Goal: Feedback & Contribution: Submit feedback/report problem

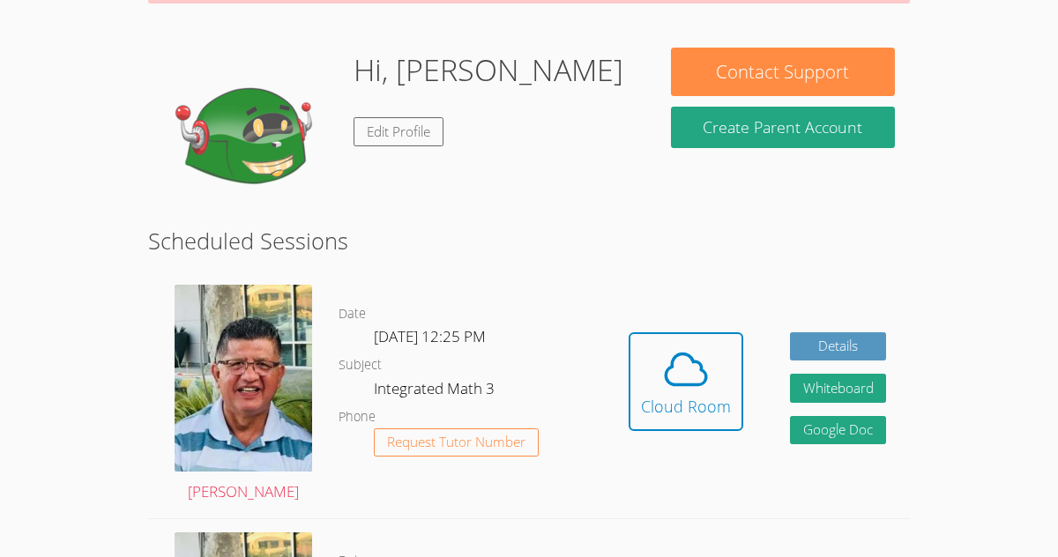
scroll to position [237, 0]
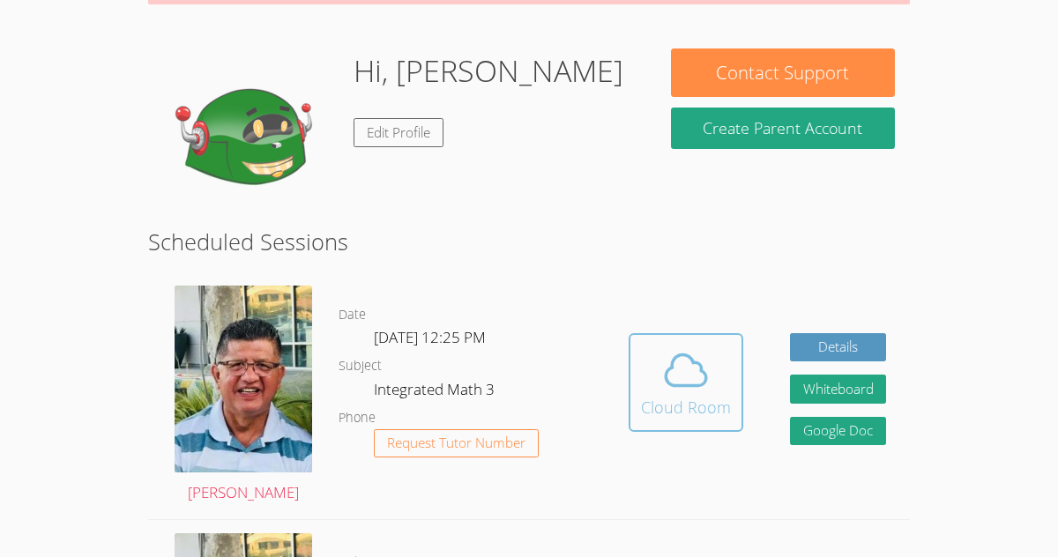
click at [696, 368] on icon at bounding box center [685, 370] width 49 height 49
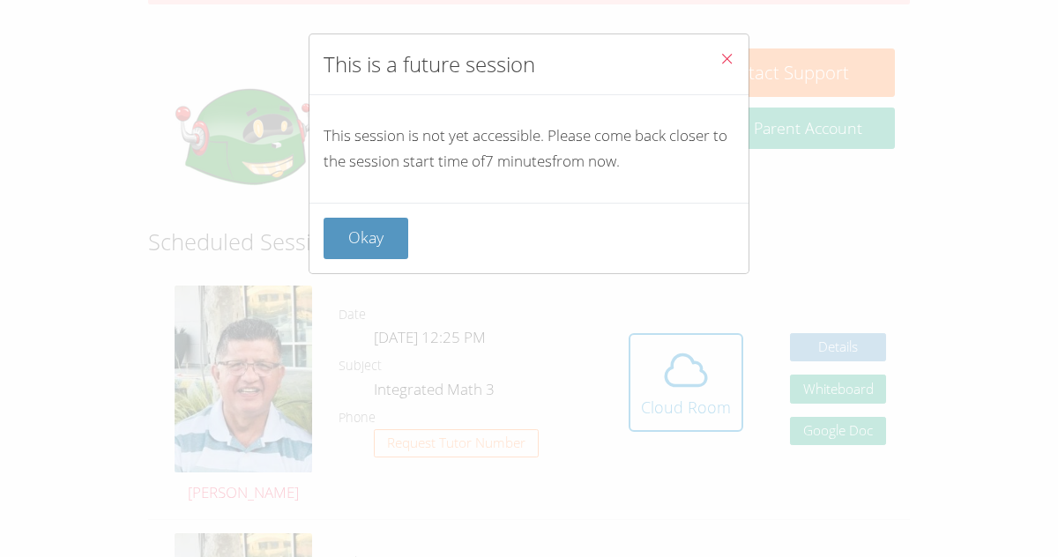
click at [358, 269] on div "Okay" at bounding box center [529, 238] width 439 height 71
click at [357, 258] on button "Okay" at bounding box center [366, 238] width 85 height 41
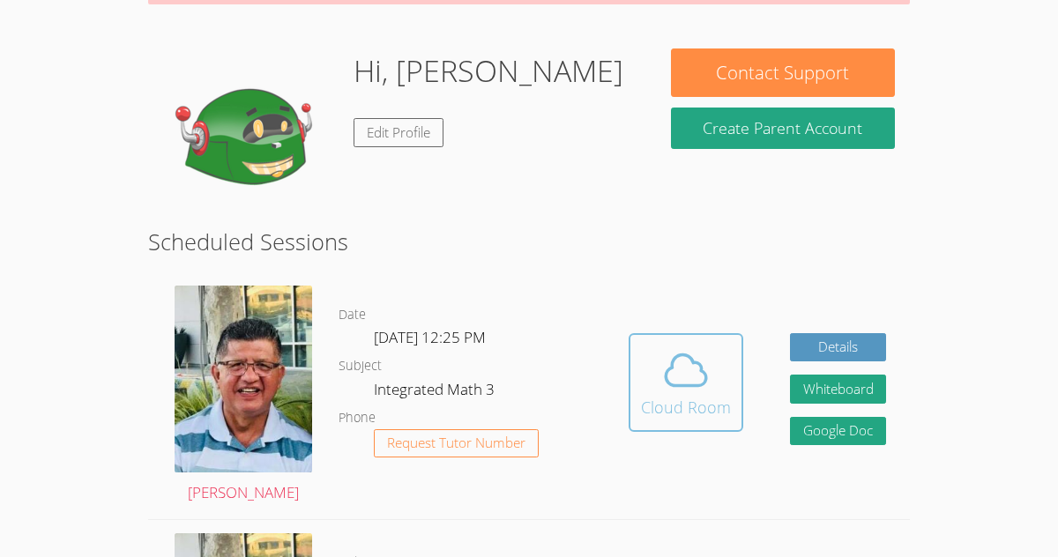
click at [687, 362] on icon at bounding box center [685, 370] width 49 height 49
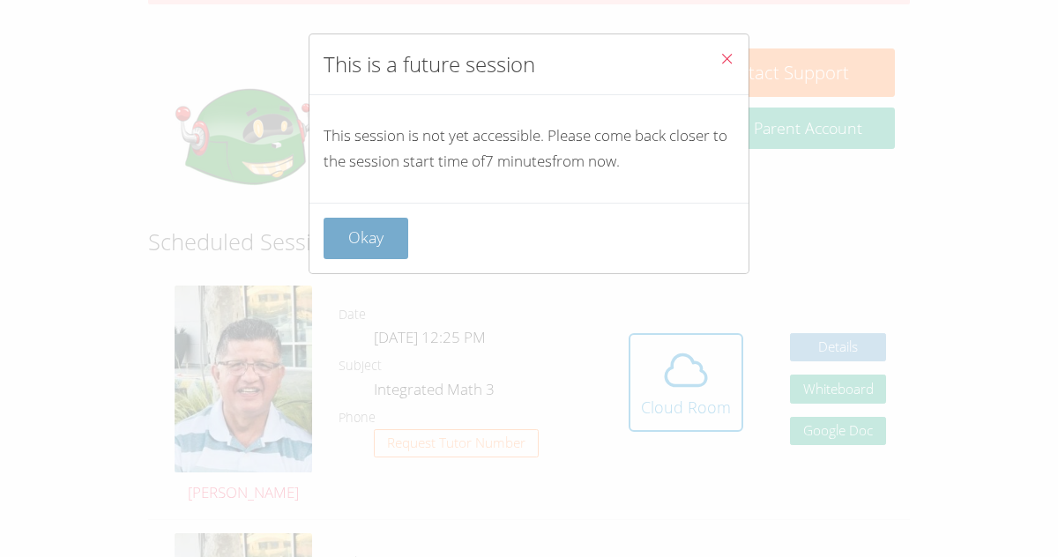
click at [347, 239] on button "Okay" at bounding box center [366, 238] width 85 height 41
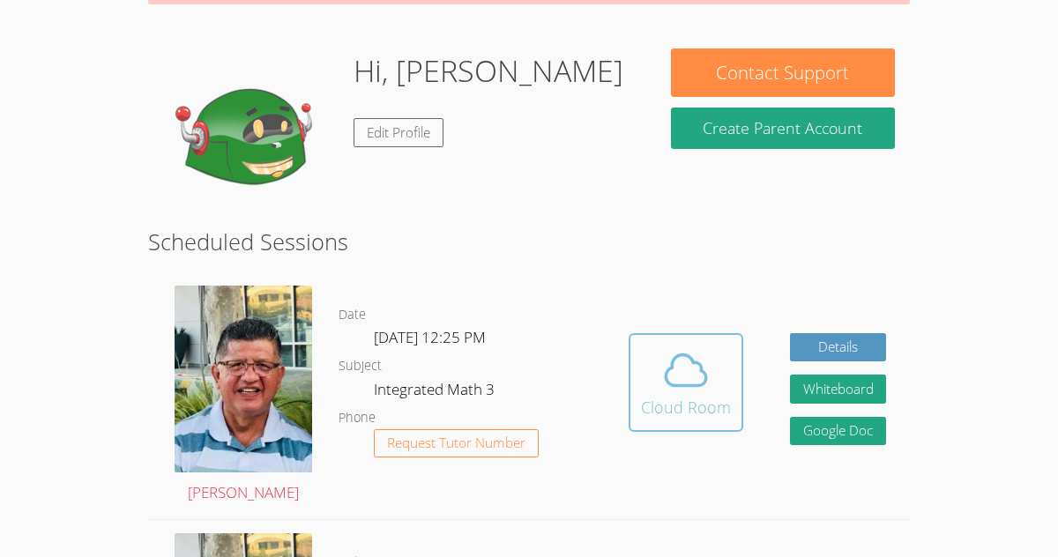
click at [706, 388] on icon at bounding box center [685, 370] width 49 height 49
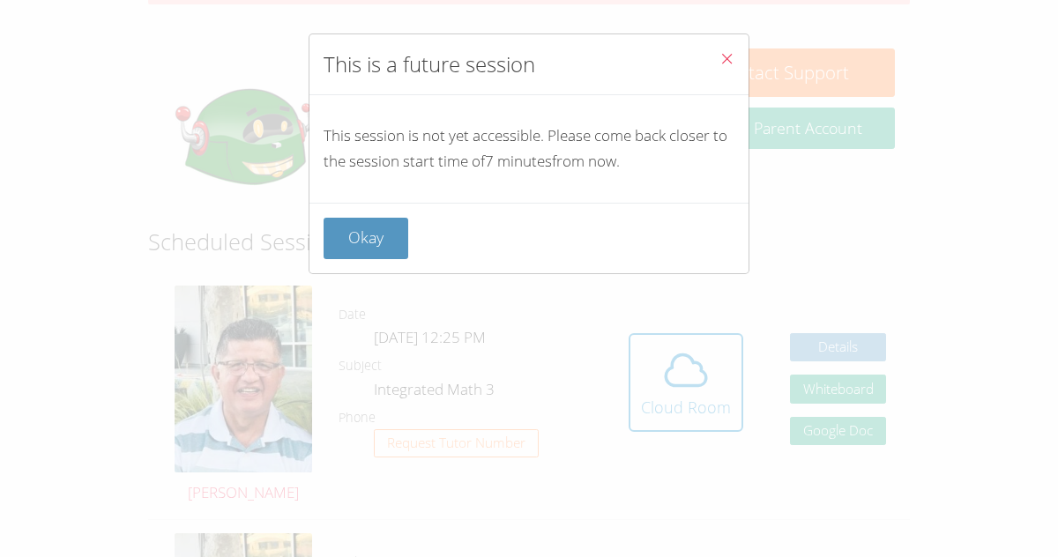
click at [407, 247] on div "Okay" at bounding box center [529, 238] width 411 height 41
click at [392, 247] on button "Okay" at bounding box center [366, 238] width 85 height 41
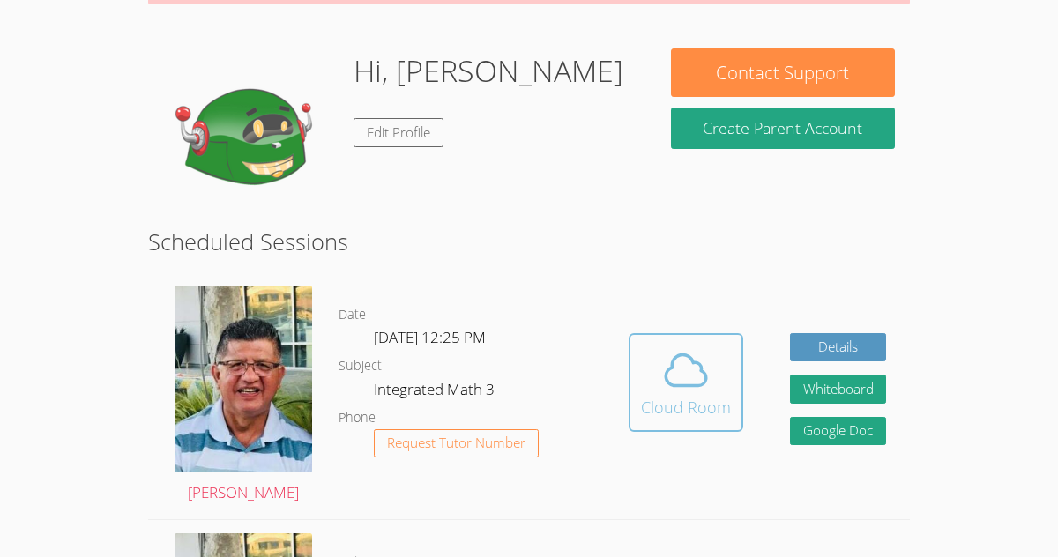
click at [740, 393] on button "Cloud Room" at bounding box center [686, 382] width 115 height 99
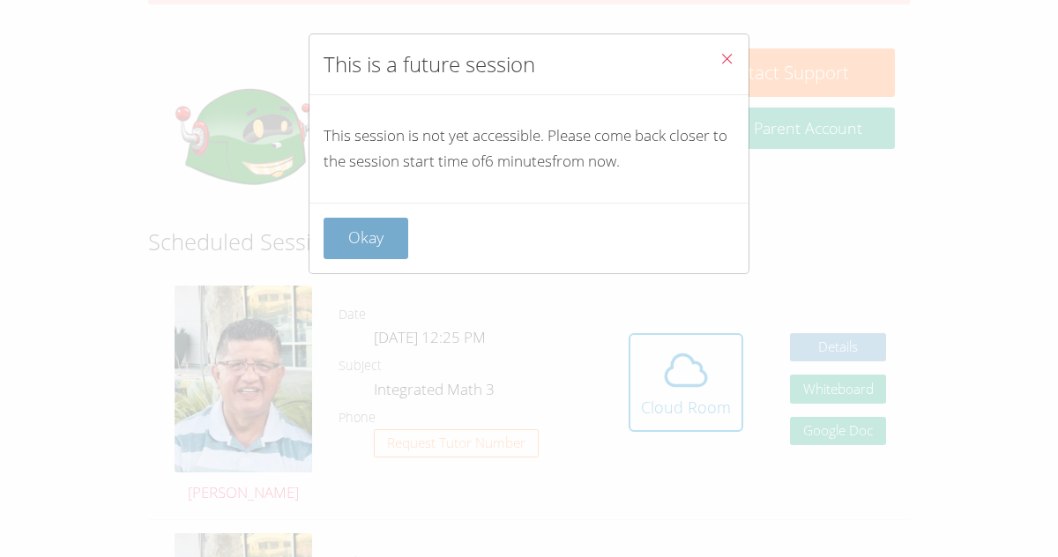
click at [371, 256] on button "Okay" at bounding box center [366, 238] width 85 height 41
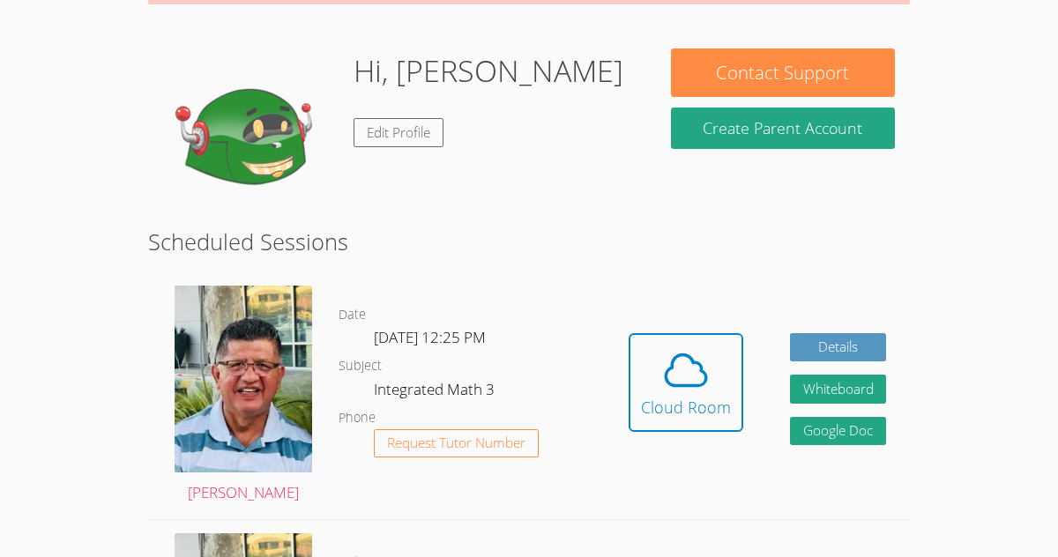
click at [781, 424] on div "Hidden Cloud Room Details Whiteboard Hidden Google Doc" at bounding box center [757, 396] width 305 height 247
click at [721, 395] on div "Cloud Room" at bounding box center [686, 407] width 90 height 25
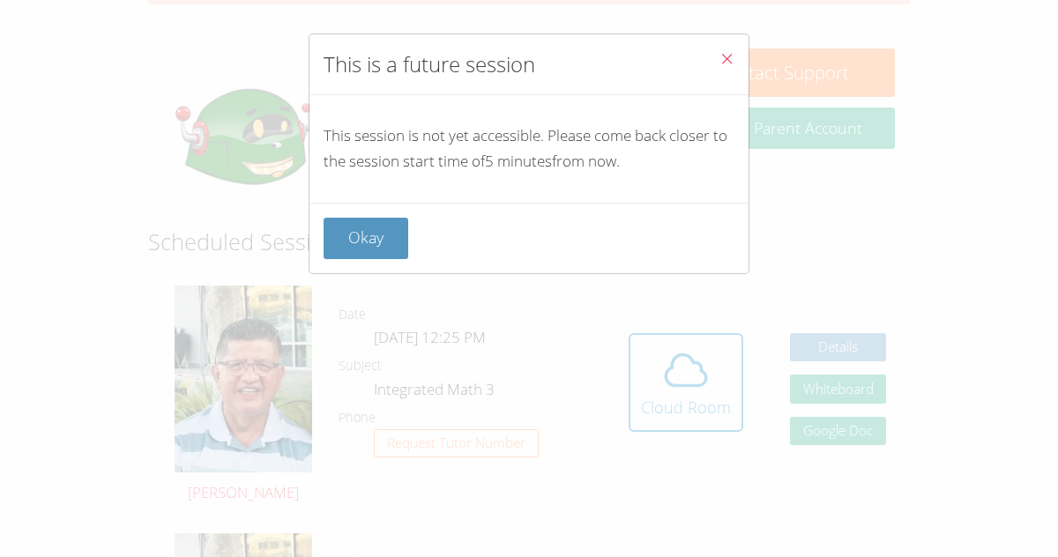
click at [721, 75] on button "Close" at bounding box center [727, 61] width 43 height 54
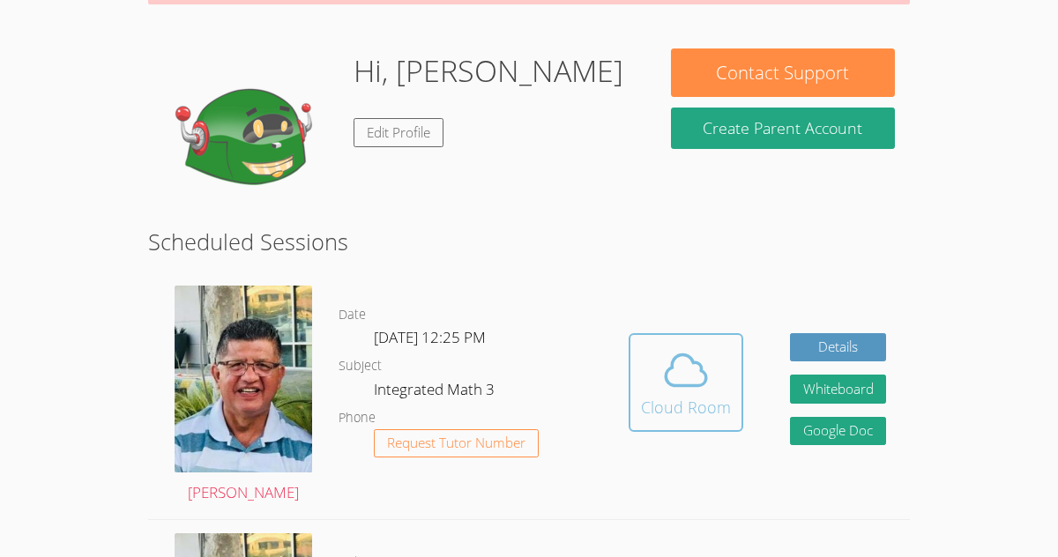
click at [645, 384] on span at bounding box center [686, 370] width 90 height 49
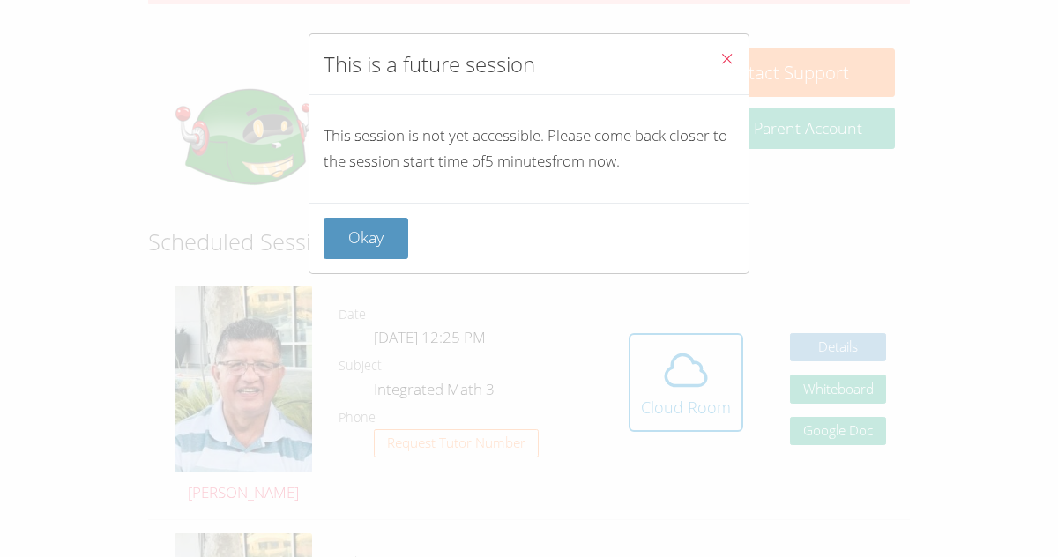
click at [323, 263] on div "Okay" at bounding box center [529, 238] width 439 height 71
click at [334, 255] on button "Okay" at bounding box center [366, 238] width 85 height 41
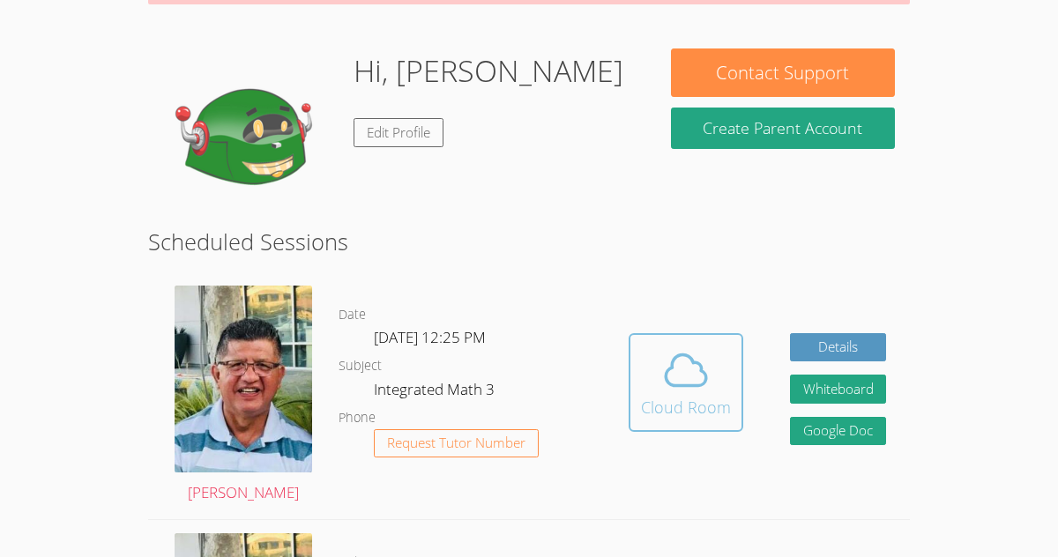
click at [677, 422] on button "Cloud Room" at bounding box center [686, 382] width 115 height 99
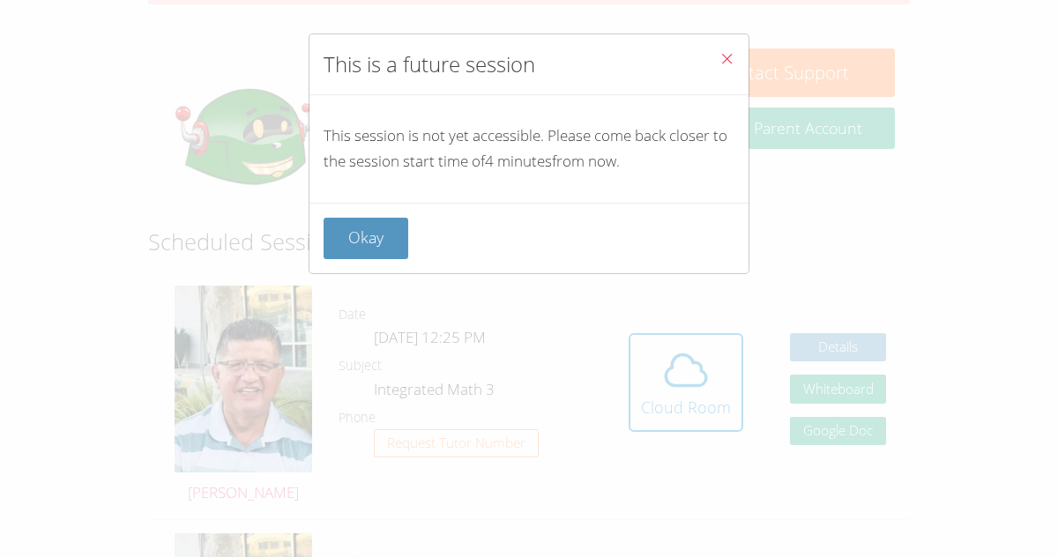
click at [721, 51] on icon "Close" at bounding box center [727, 58] width 15 height 15
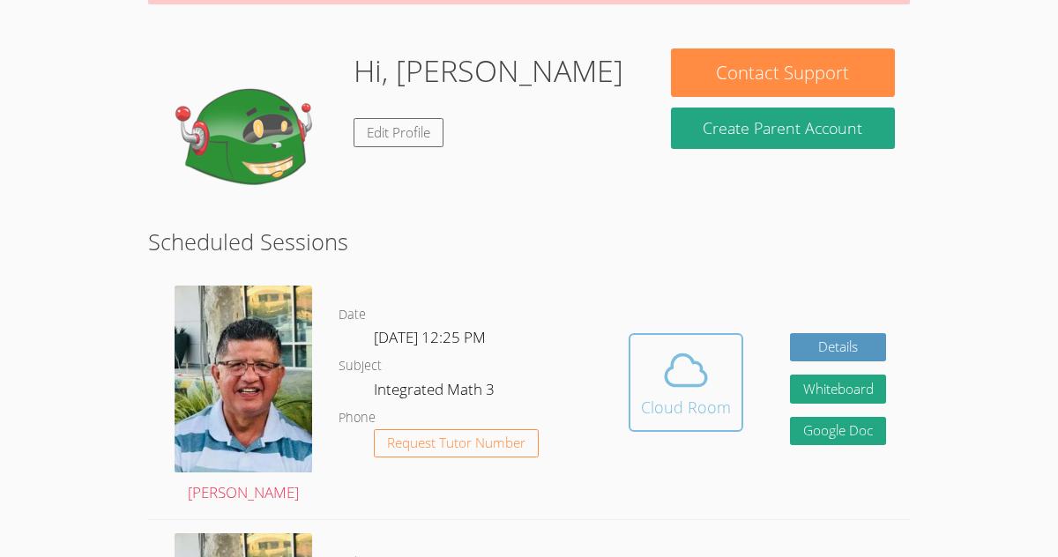
click at [676, 369] on icon at bounding box center [685, 370] width 49 height 49
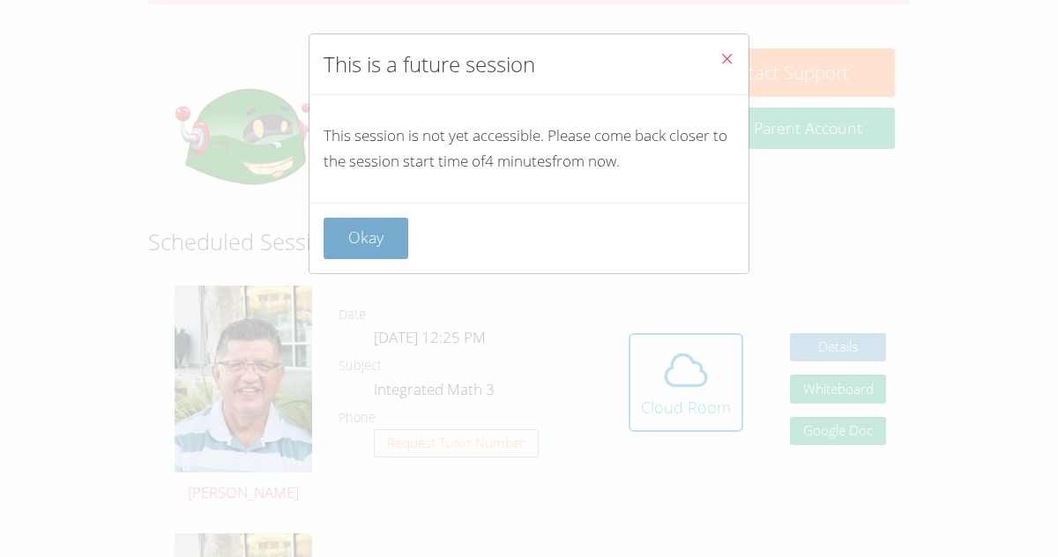
click at [344, 248] on button "Okay" at bounding box center [366, 238] width 85 height 41
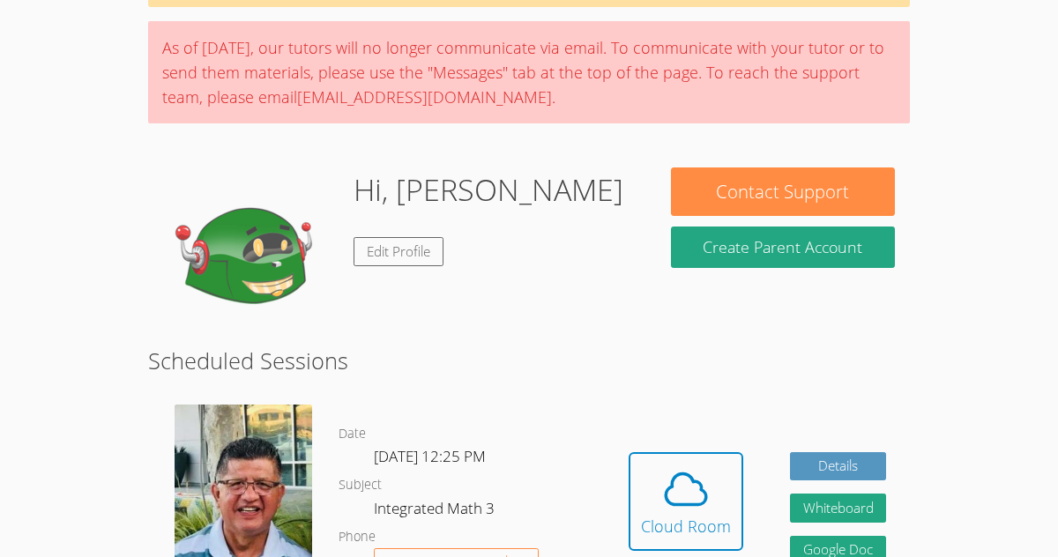
scroll to position [92, 0]
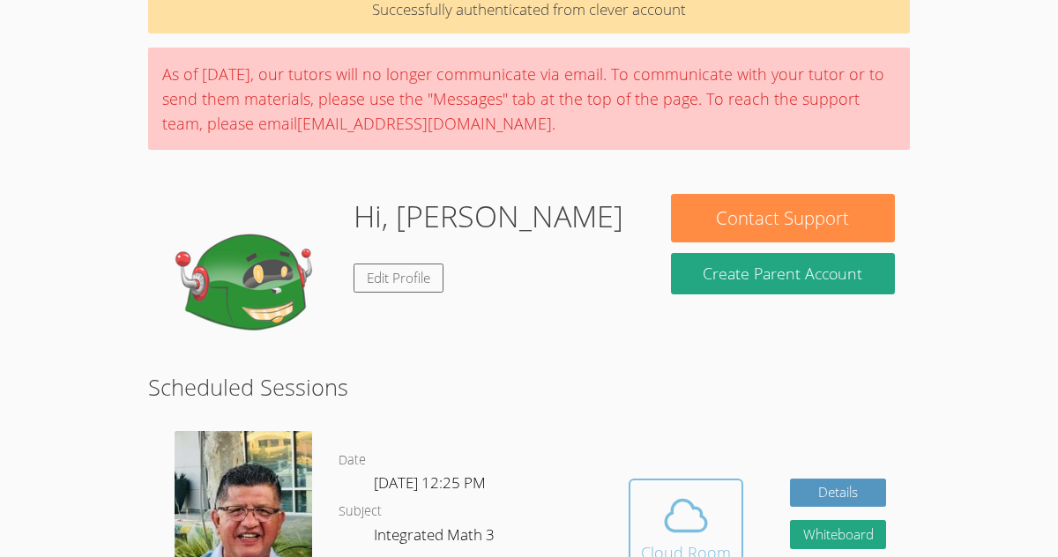
click at [679, 542] on div "Cloud Room" at bounding box center [686, 553] width 90 height 25
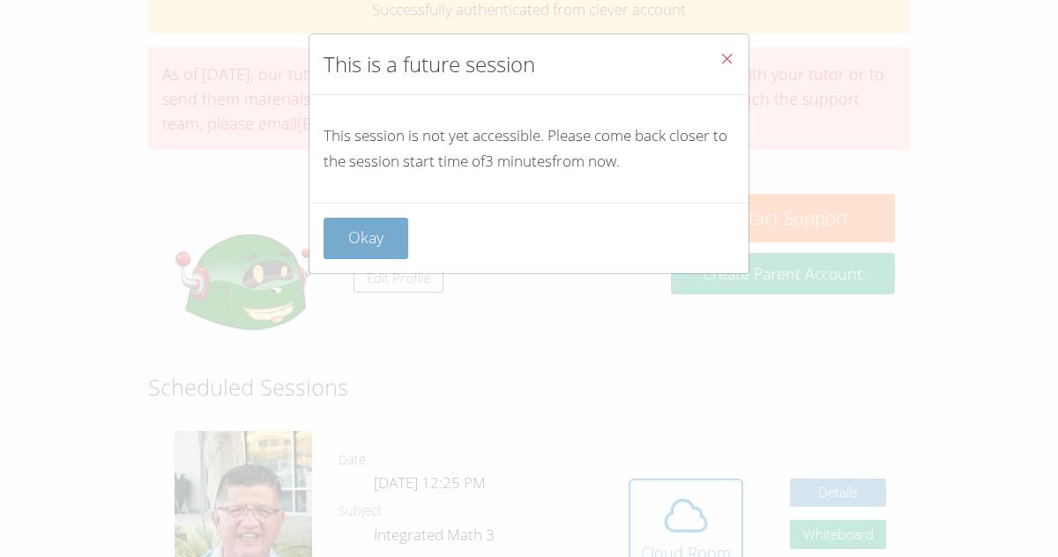
click at [362, 255] on button "Okay" at bounding box center [366, 238] width 85 height 41
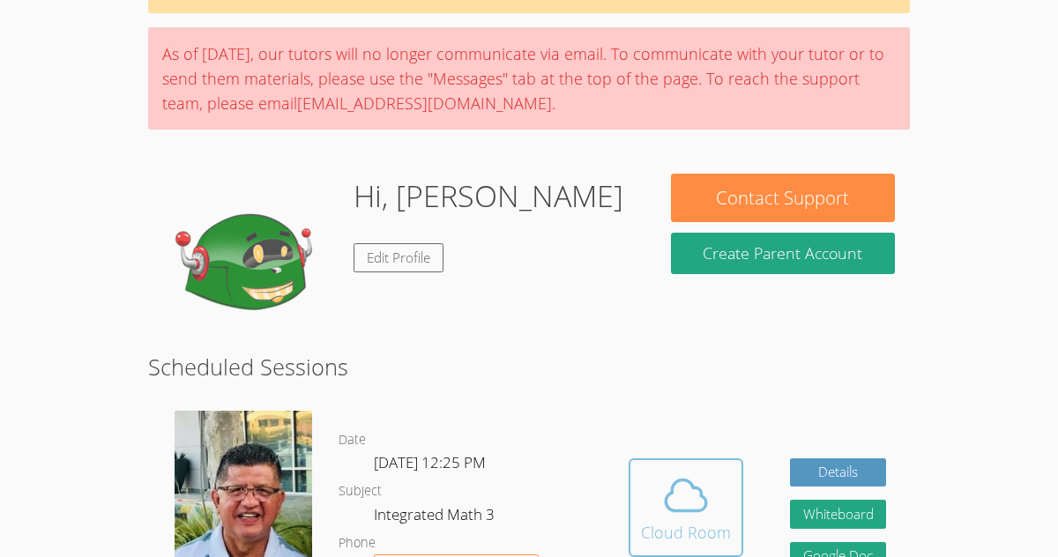
click at [666, 514] on icon at bounding box center [685, 495] width 49 height 49
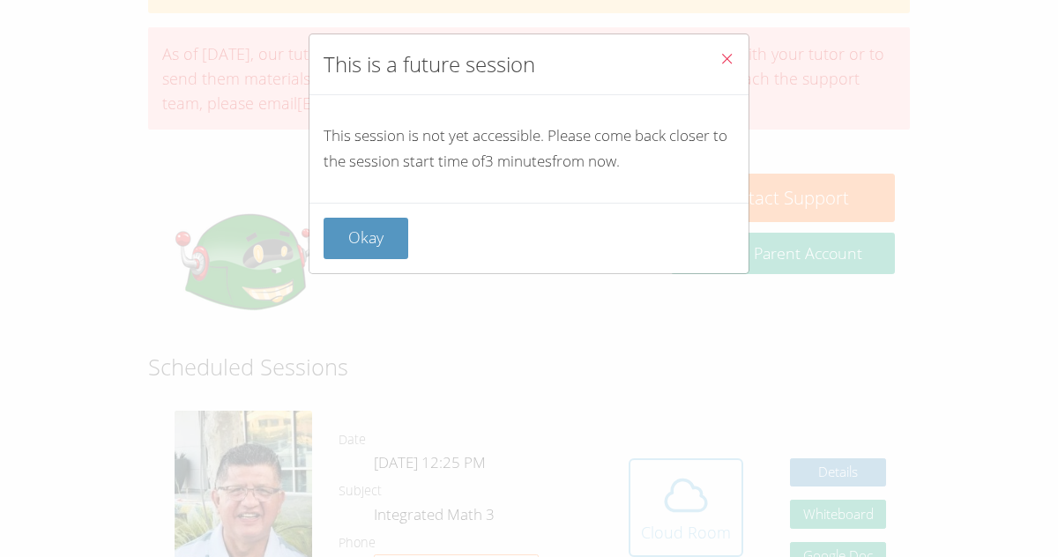
click at [666, 514] on div "This is a future session This session is not yet accessible. Please come back c…" at bounding box center [529, 278] width 1058 height 557
click at [385, 236] on button "Okay" at bounding box center [366, 238] width 85 height 41
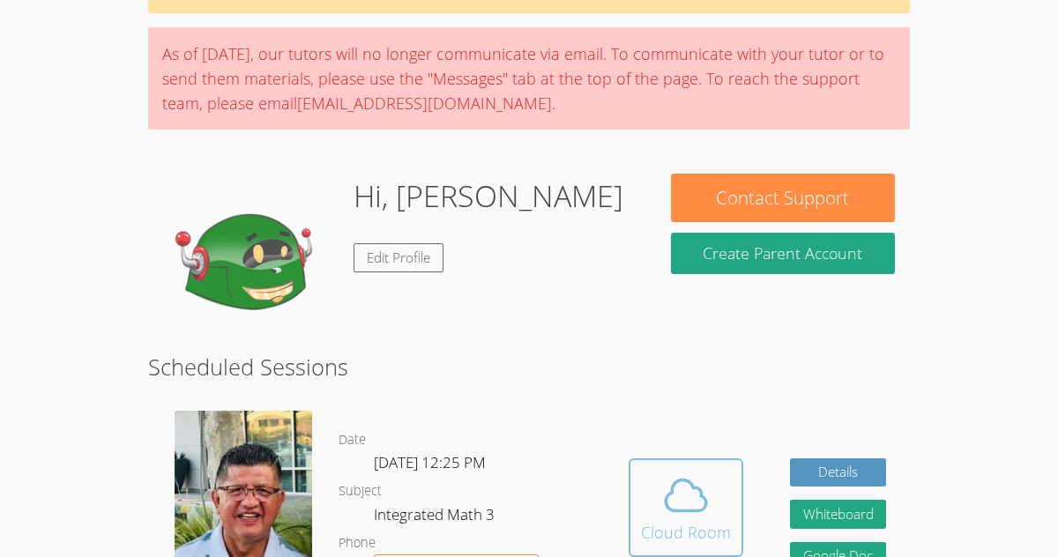
click at [706, 490] on icon at bounding box center [685, 495] width 49 height 49
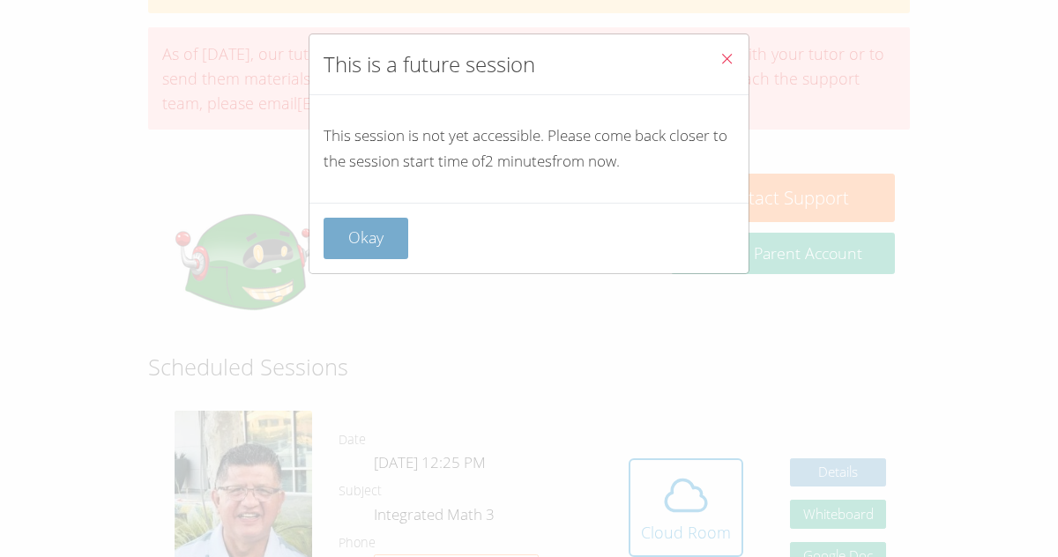
click at [368, 220] on button "Okay" at bounding box center [366, 238] width 85 height 41
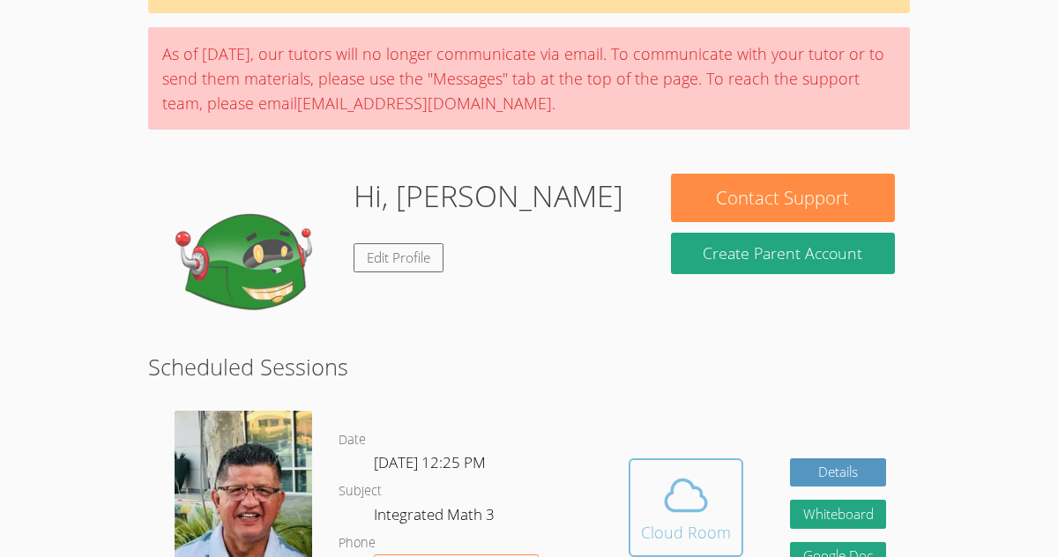
click at [665, 536] on div "Cloud Room" at bounding box center [686, 532] width 90 height 25
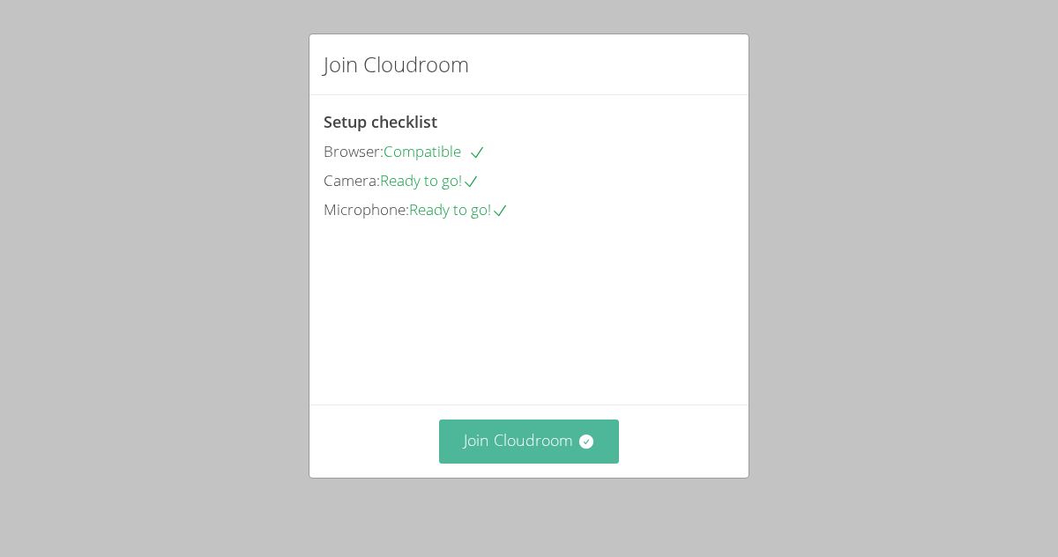
click at [588, 447] on icon at bounding box center [586, 442] width 14 height 14
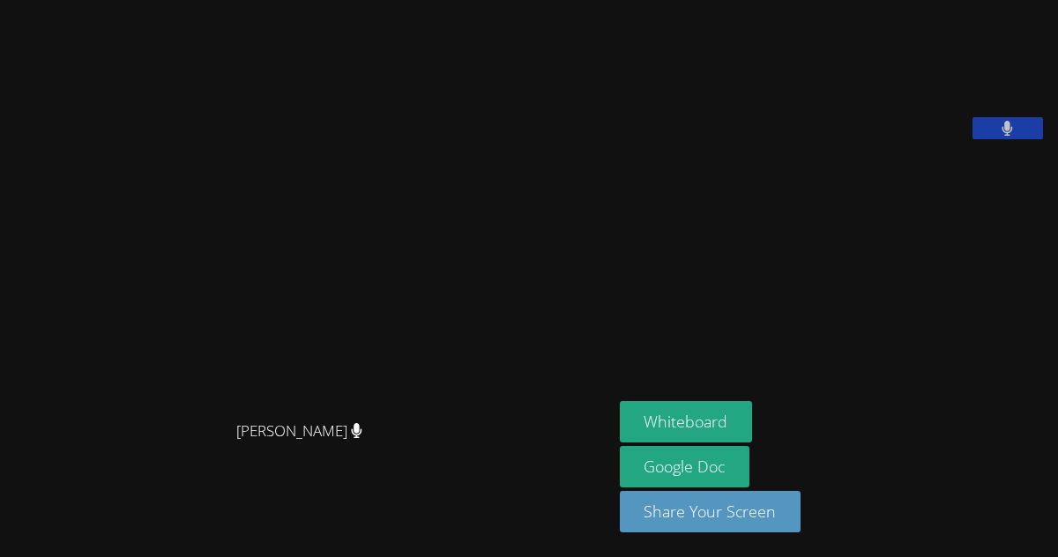
click at [1036, 139] on button at bounding box center [1008, 128] width 71 height 22
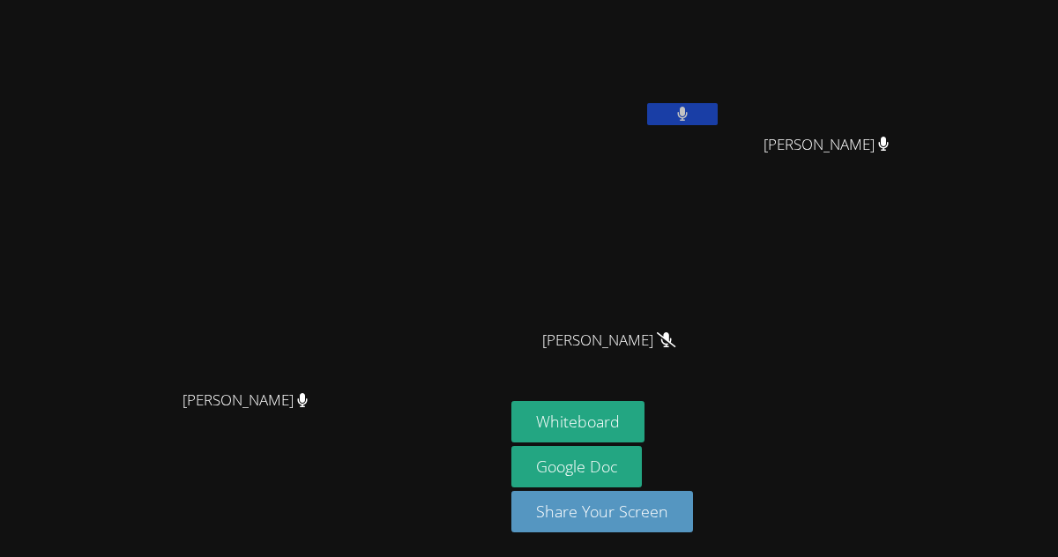
click at [718, 116] on button at bounding box center [682, 114] width 71 height 22
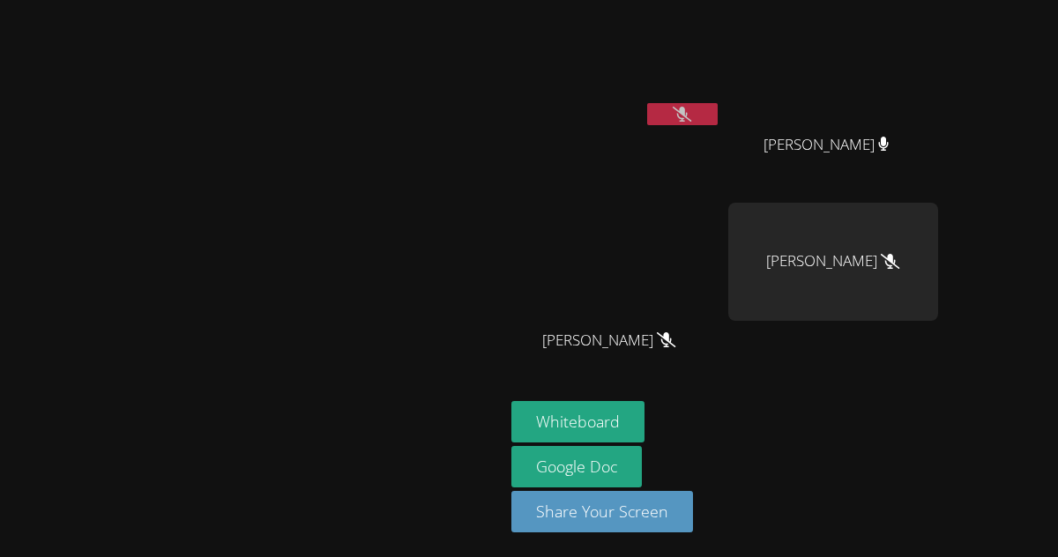
click at [691, 121] on icon at bounding box center [682, 114] width 19 height 15
click at [718, 121] on button at bounding box center [682, 114] width 71 height 22
click at [691, 121] on icon at bounding box center [682, 114] width 19 height 15
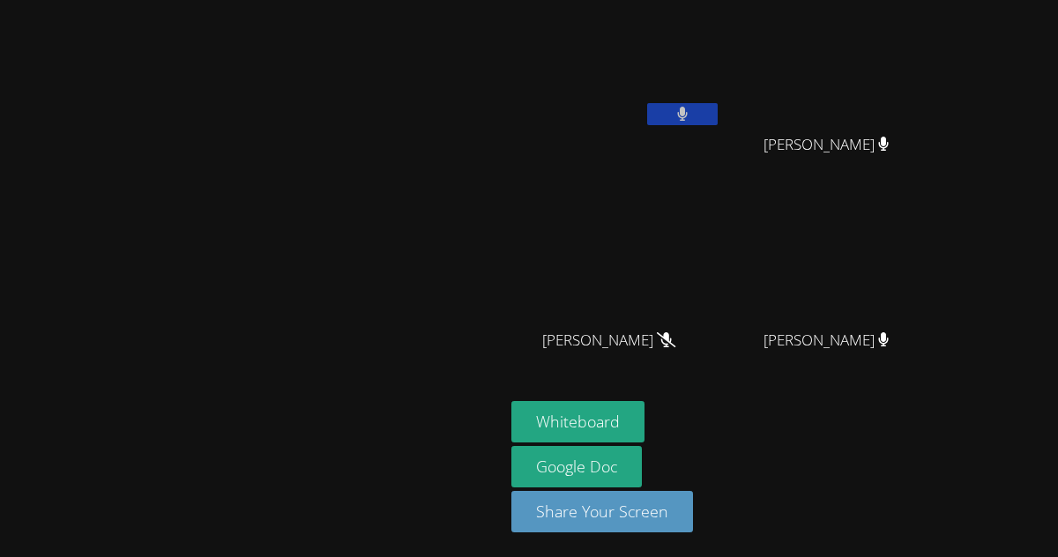
click at [689, 116] on icon at bounding box center [682, 114] width 11 height 15
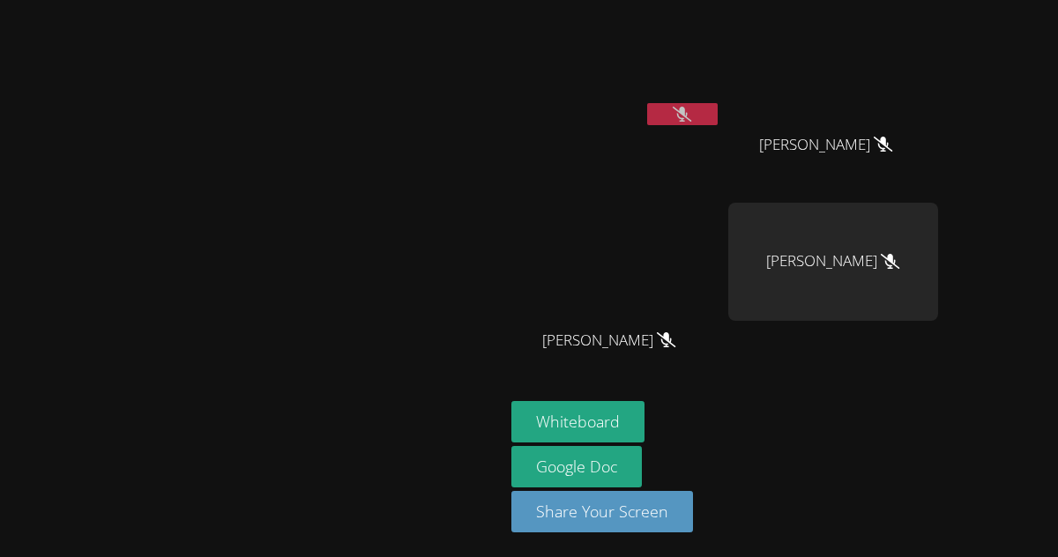
click at [691, 116] on icon at bounding box center [682, 114] width 19 height 15
click at [689, 116] on icon at bounding box center [682, 114] width 11 height 15
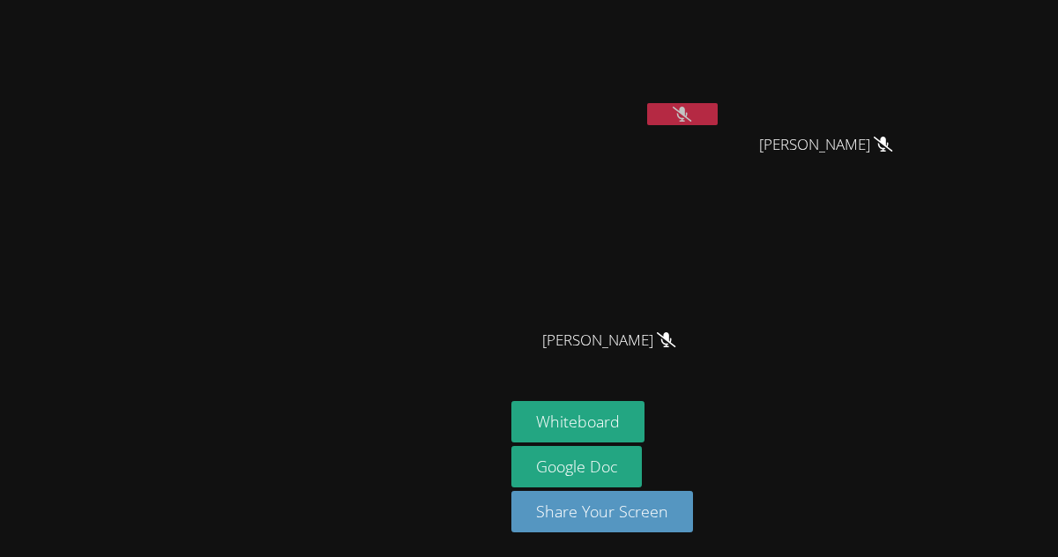
click at [691, 116] on icon at bounding box center [682, 114] width 19 height 15
click at [689, 116] on icon at bounding box center [682, 114] width 11 height 15
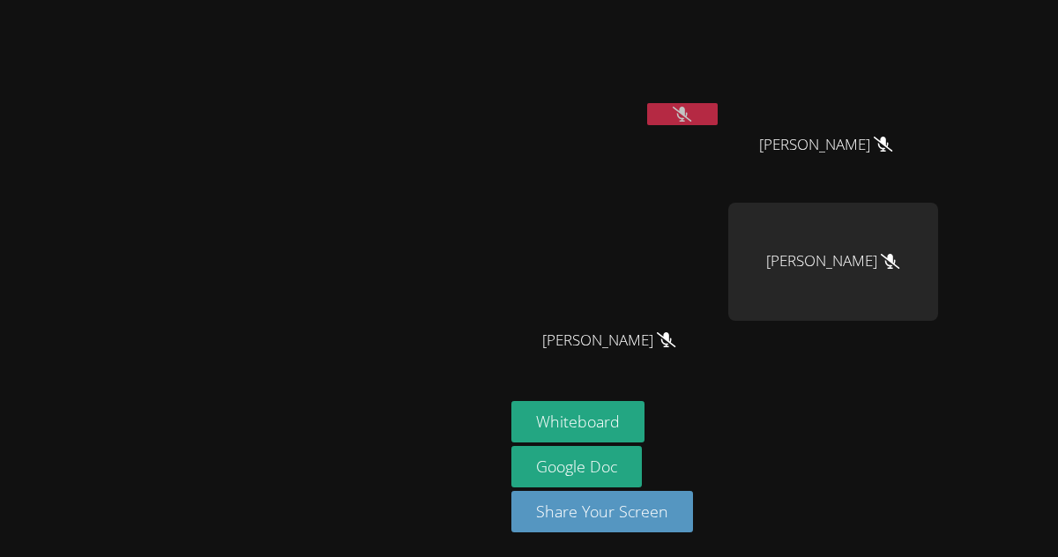
click at [691, 116] on icon at bounding box center [682, 114] width 19 height 15
click at [689, 116] on icon at bounding box center [682, 114] width 11 height 15
click at [691, 116] on icon at bounding box center [682, 114] width 19 height 15
click at [689, 116] on icon at bounding box center [682, 114] width 11 height 15
click at [691, 115] on icon at bounding box center [682, 114] width 19 height 15
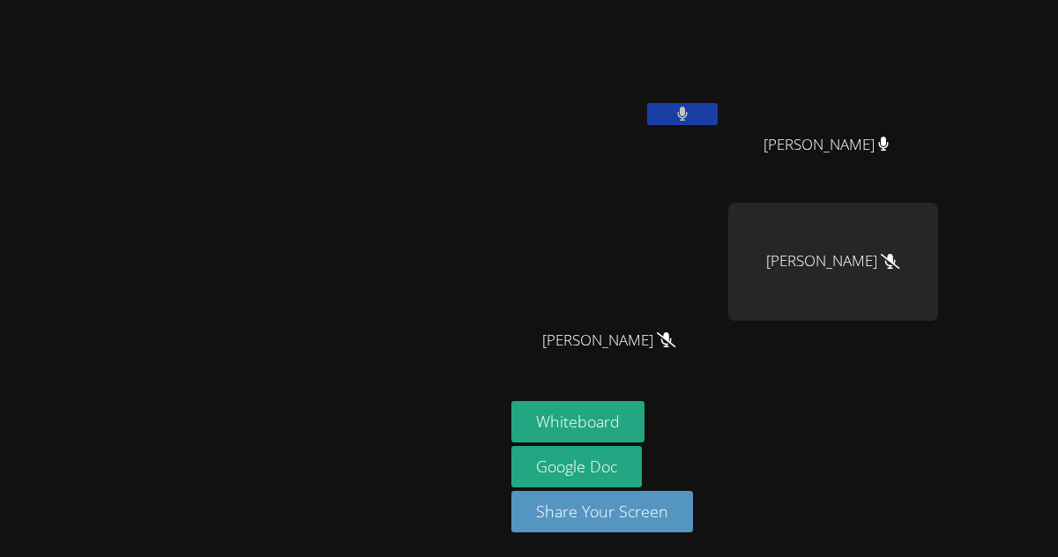
click at [688, 114] on icon at bounding box center [682, 114] width 11 height 15
click at [691, 114] on icon at bounding box center [682, 114] width 19 height 15
click at [688, 114] on icon at bounding box center [682, 114] width 11 height 15
click at [721, 135] on div "Juan Ramirez" at bounding box center [617, 101] width 210 height 189
click at [718, 115] on button at bounding box center [682, 114] width 71 height 22
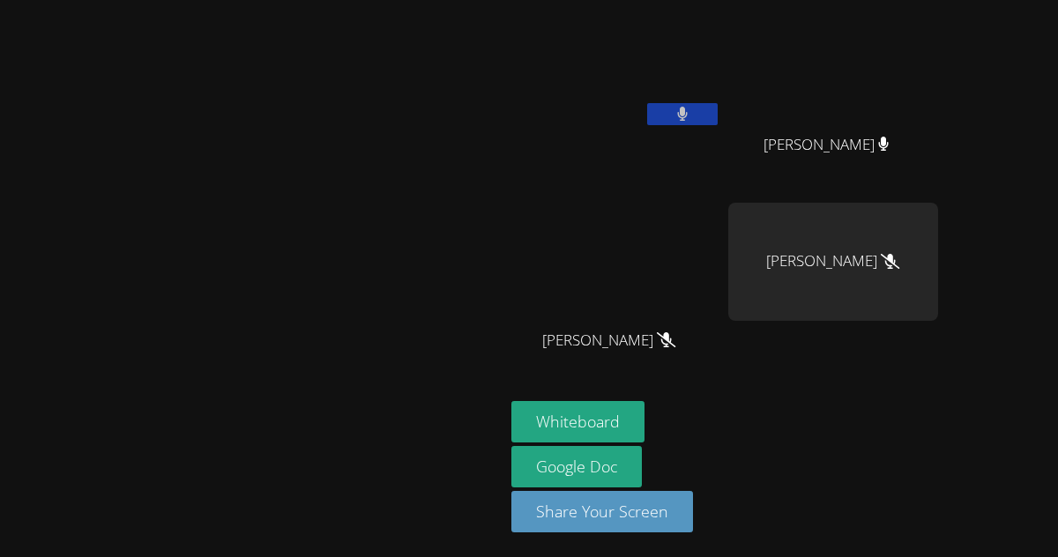
click at [718, 115] on button at bounding box center [682, 114] width 71 height 22
click at [718, 118] on button at bounding box center [682, 114] width 71 height 22
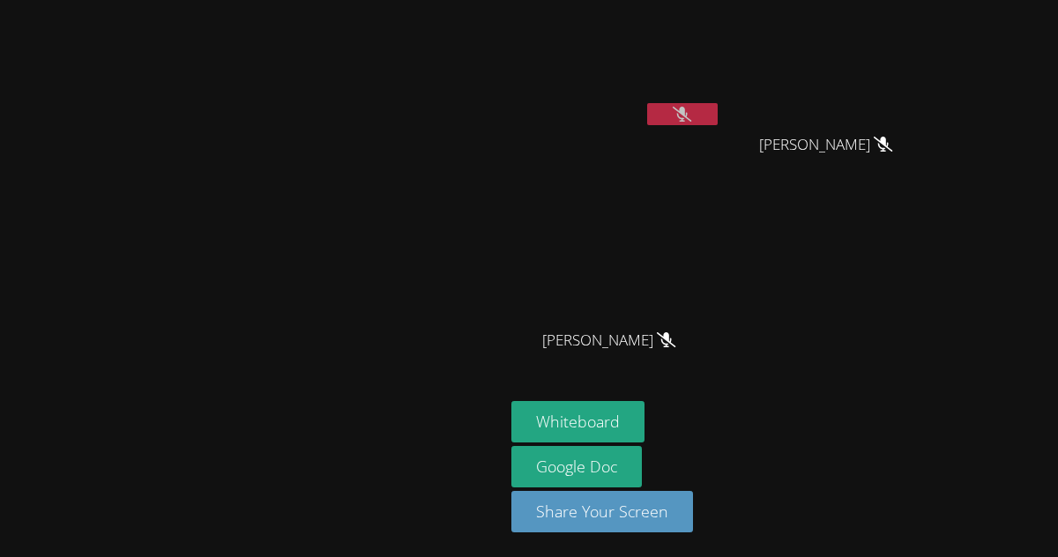
click at [718, 118] on button at bounding box center [682, 114] width 71 height 22
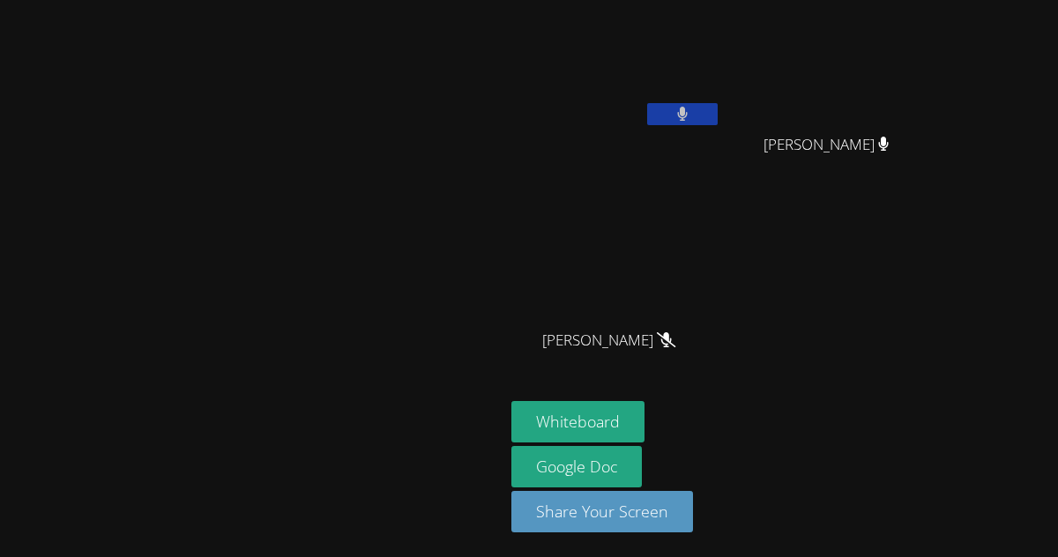
click at [718, 118] on button at bounding box center [682, 114] width 71 height 22
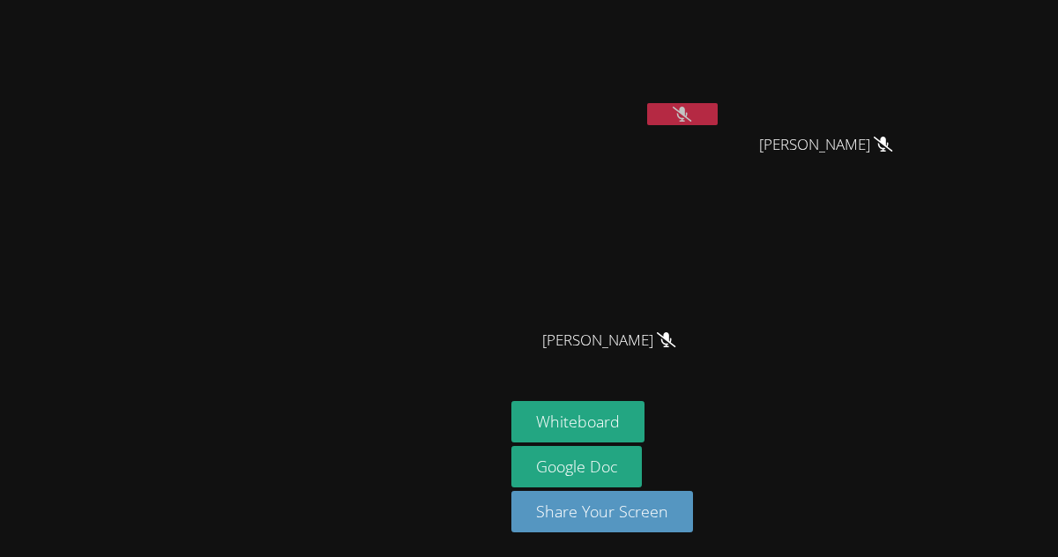
click at [718, 124] on button at bounding box center [682, 114] width 71 height 22
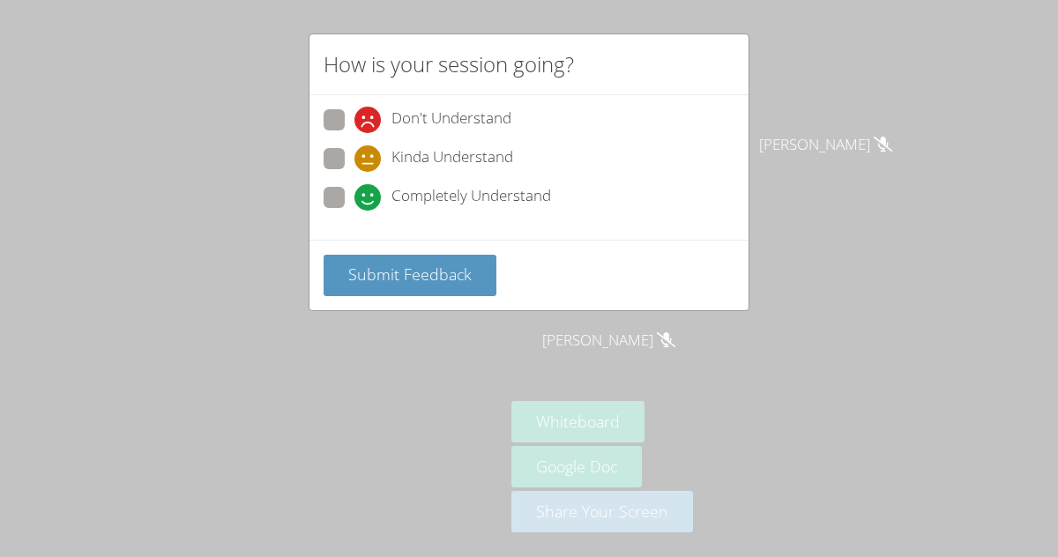
click at [348, 164] on label "Kinda Understand" at bounding box center [419, 160] width 190 height 24
click at [355, 163] on input "Kinda Understand" at bounding box center [362, 155] width 15 height 15
radio input "true"
click at [373, 298] on div "Submit Feedback" at bounding box center [529, 275] width 439 height 71
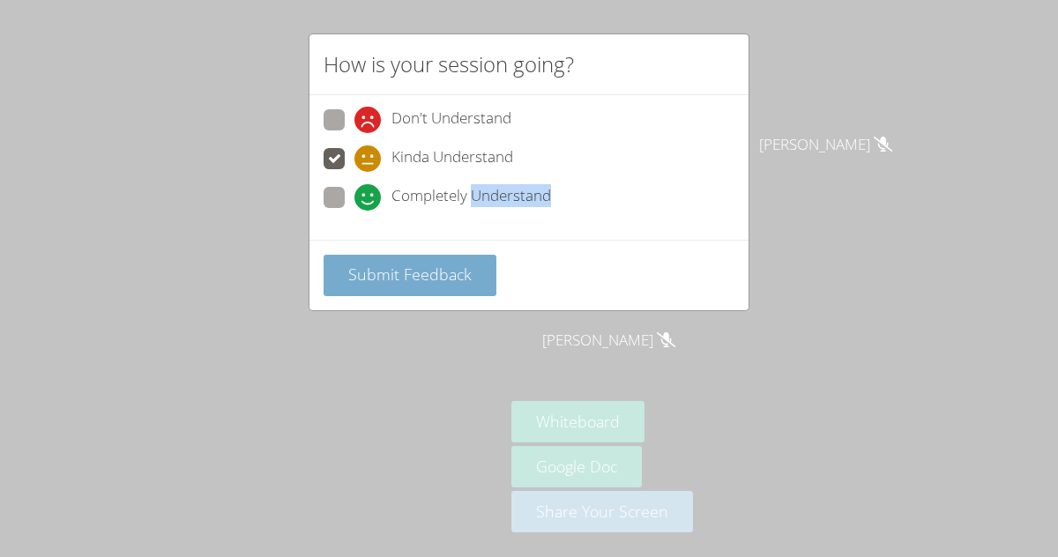
click at [373, 292] on button "Submit Feedback" at bounding box center [410, 275] width 173 height 41
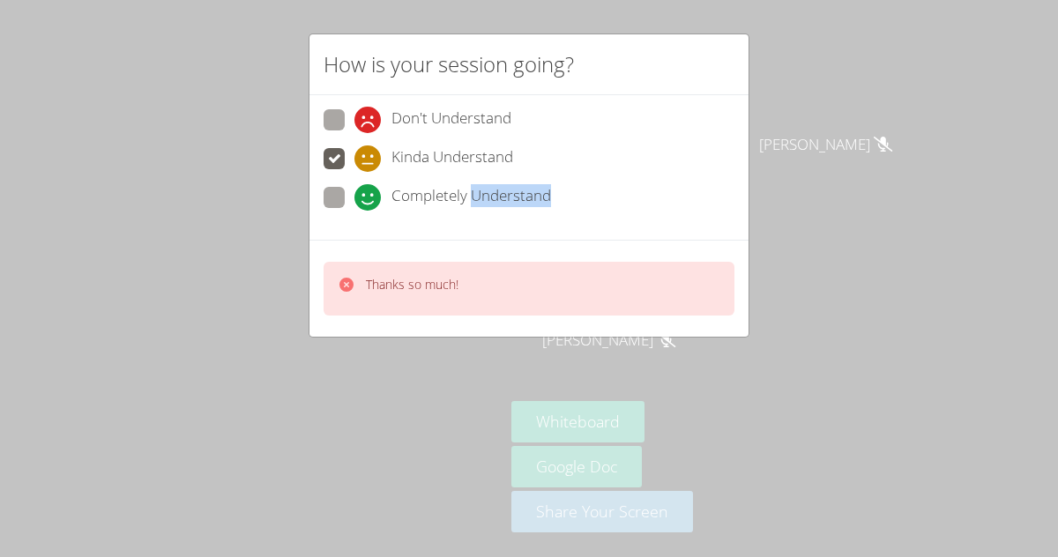
click at [512, 411] on div "How is your session going? Don't Understand Kinda Understand Completely Underst…" at bounding box center [529, 278] width 1058 height 557
click at [348, 280] on icon at bounding box center [347, 285] width 14 height 14
click at [348, 283] on icon at bounding box center [347, 285] width 14 height 14
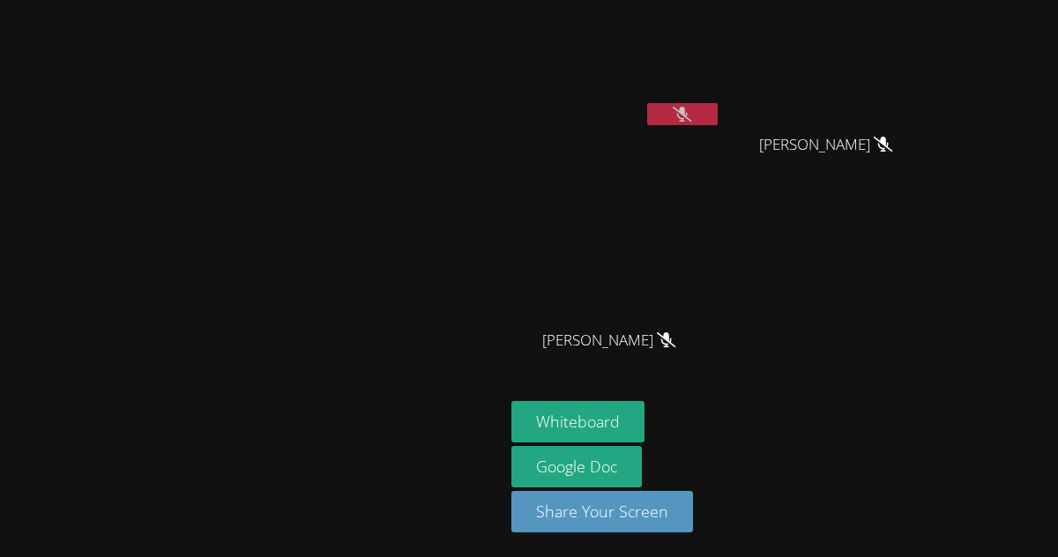
click at [348, 283] on video at bounding box center [252, 244] width 265 height 276
click at [691, 111] on icon at bounding box center [682, 114] width 19 height 15
click at [718, 108] on button at bounding box center [682, 114] width 71 height 22
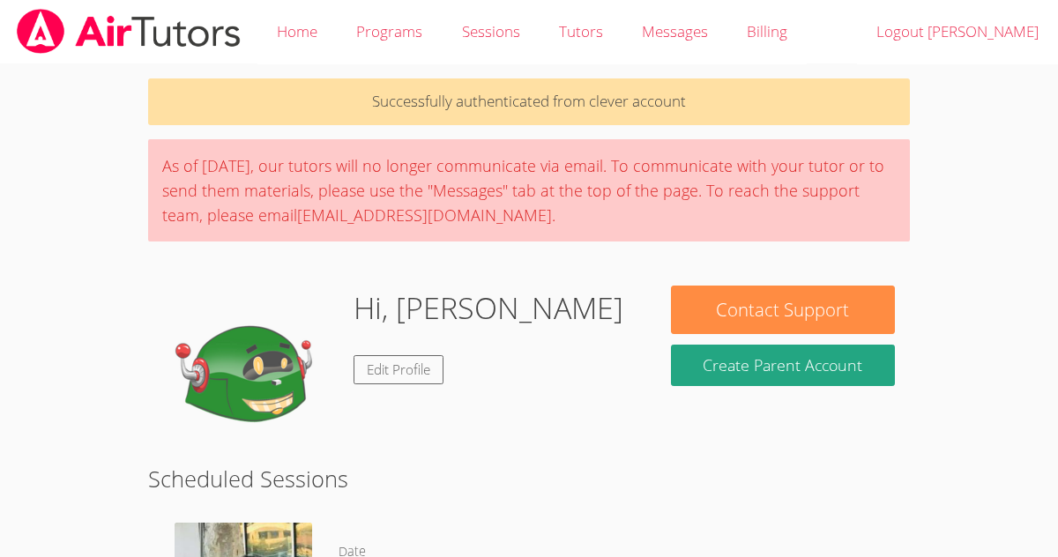
scroll to position [112, 0]
